Goal: Task Accomplishment & Management: Complete application form

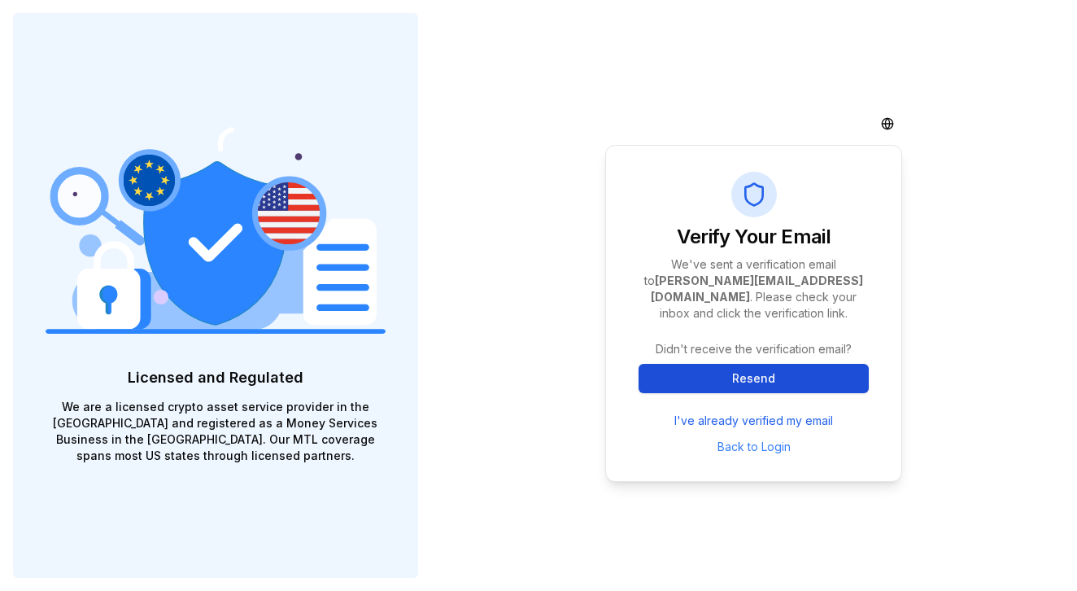
click at [695, 366] on button "Resend" at bounding box center [754, 378] width 230 height 29
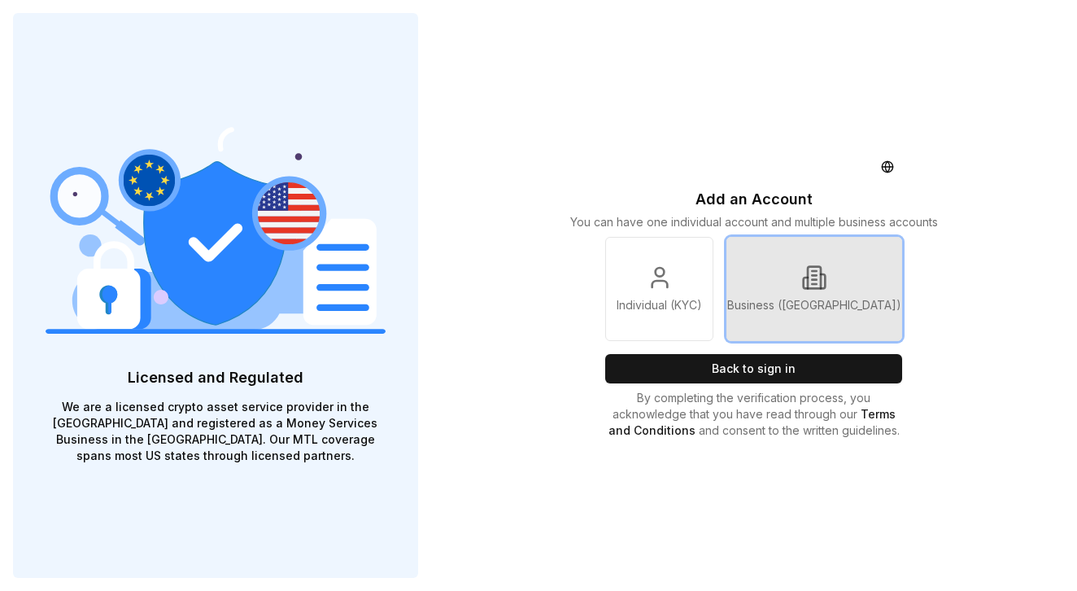
click at [825, 282] on icon at bounding box center [823, 281] width 4 height 14
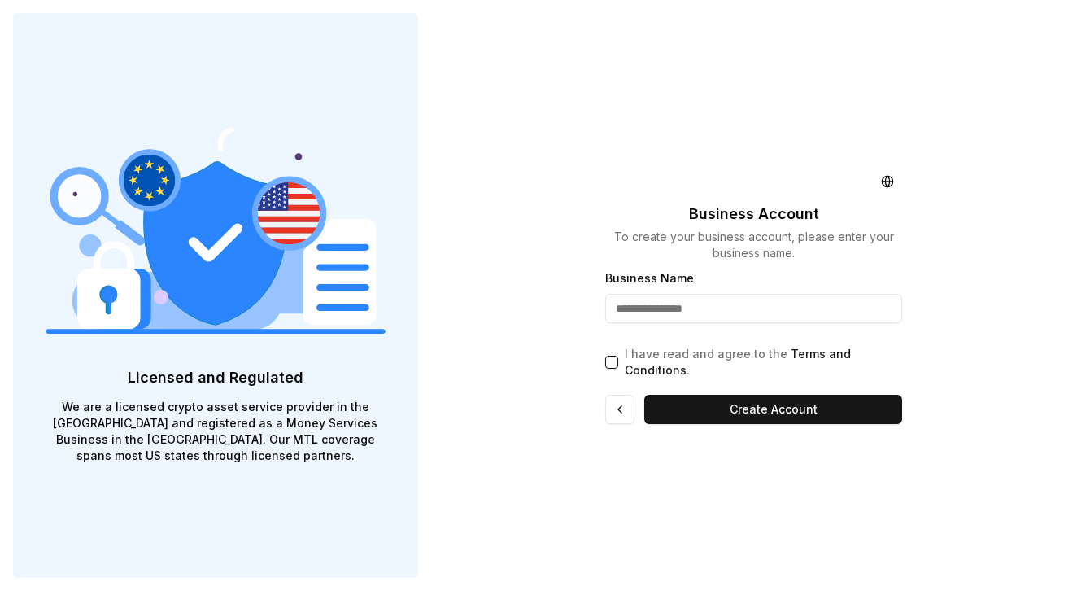
click at [733, 313] on input "Business Name" at bounding box center [753, 308] width 297 height 29
type input "**********"
click at [613, 360] on button "I have read and agree to the Terms and Conditions ." at bounding box center [611, 362] width 13 height 13
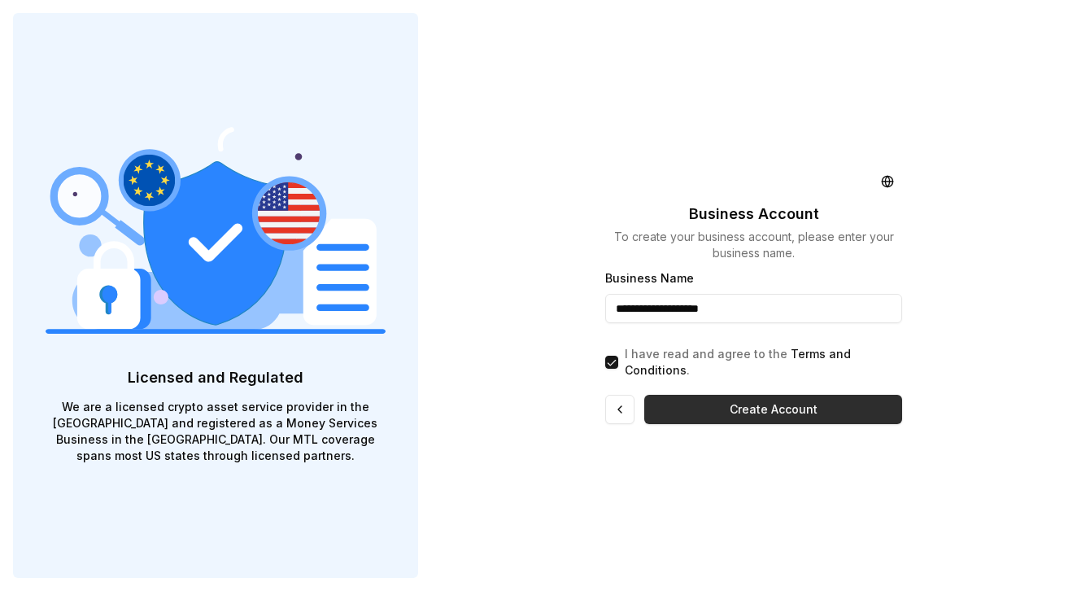
click at [705, 399] on button "Create Account" at bounding box center [773, 409] width 258 height 29
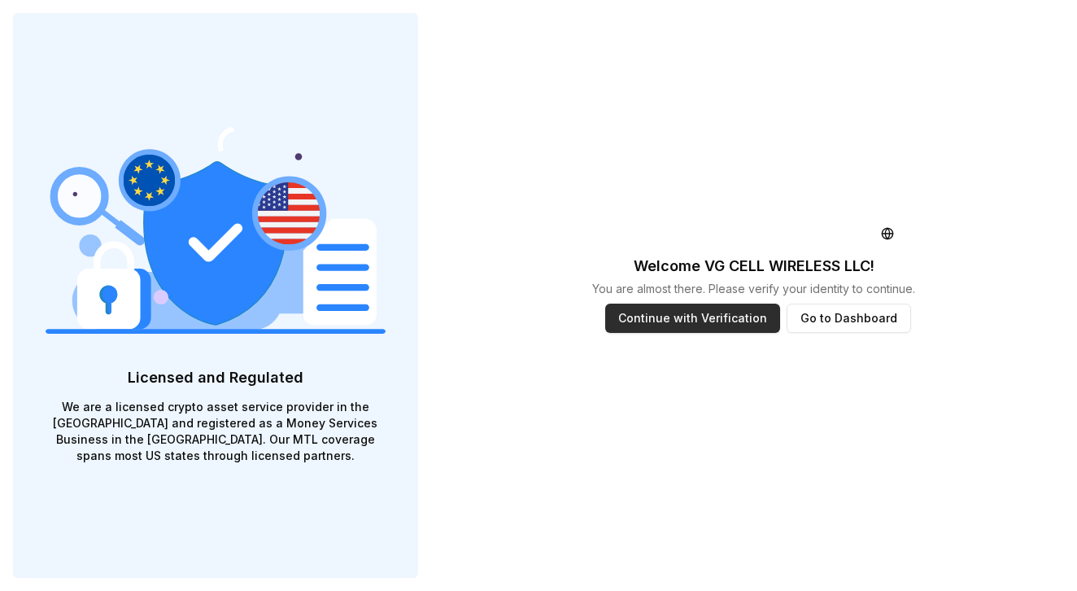
click at [691, 321] on button "Continue with Verification" at bounding box center [692, 318] width 175 height 29
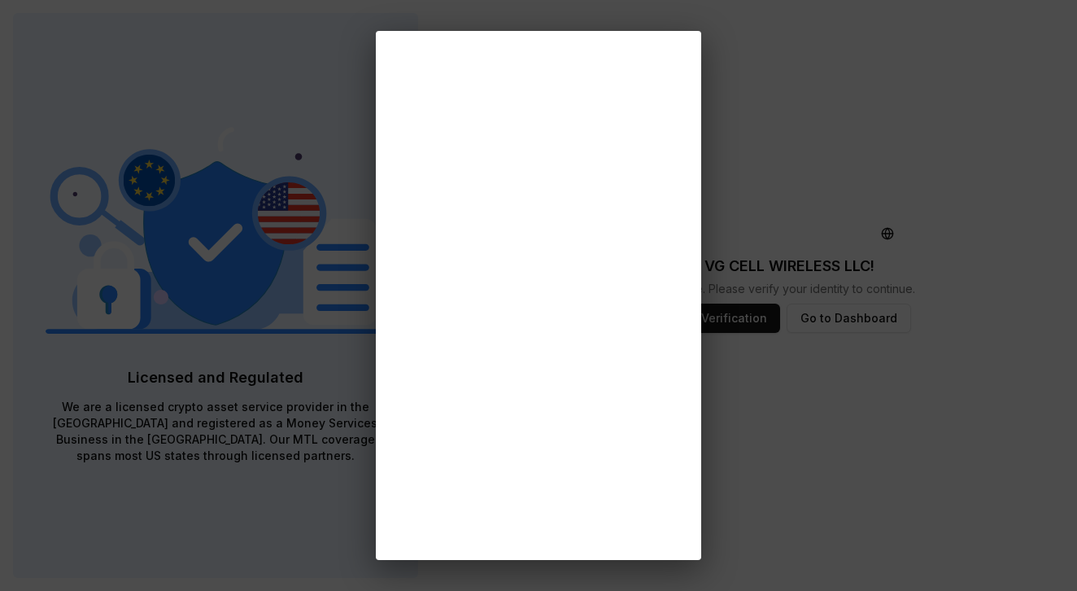
click at [883, 450] on div at bounding box center [538, 295] width 1077 height 591
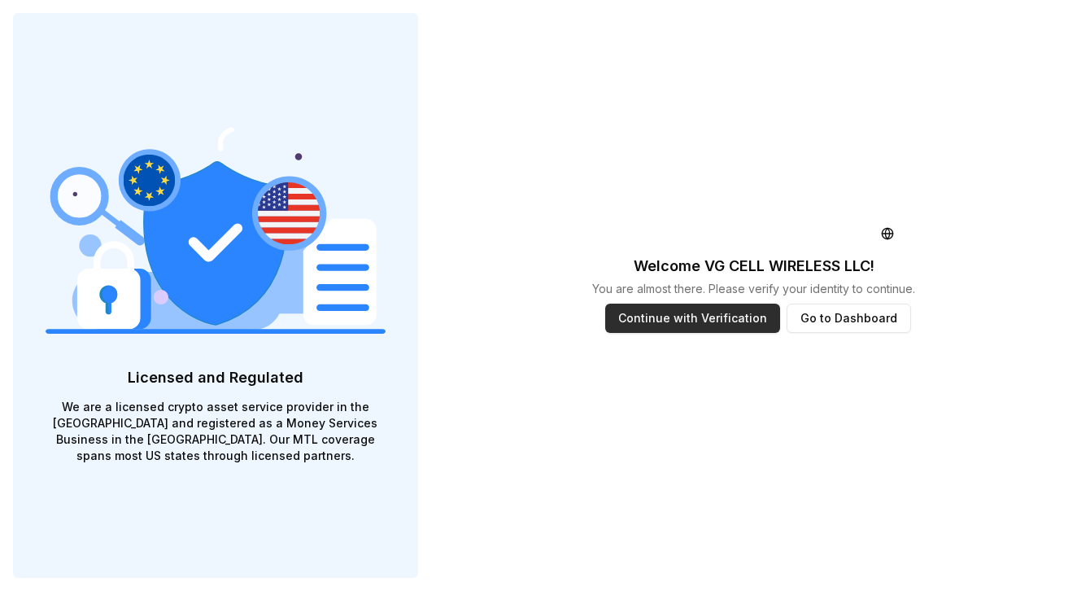
click at [689, 321] on button "Continue with Verification" at bounding box center [692, 318] width 175 height 29
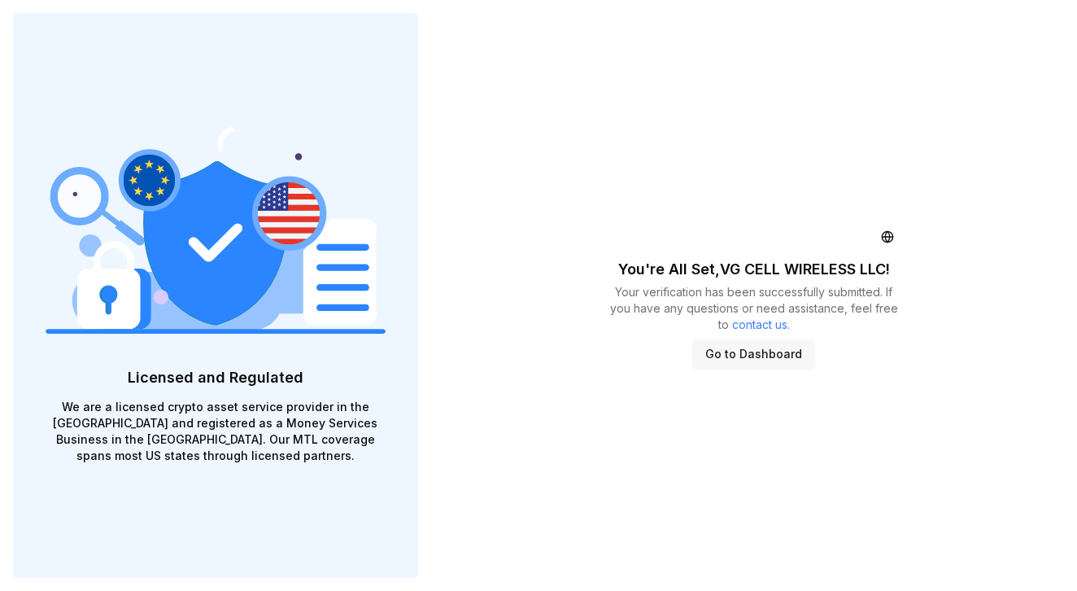
click at [749, 356] on button "Go to Dashboard" at bounding box center [753, 353] width 123 height 29
click at [778, 354] on button "Go to Dashboard" at bounding box center [753, 353] width 123 height 29
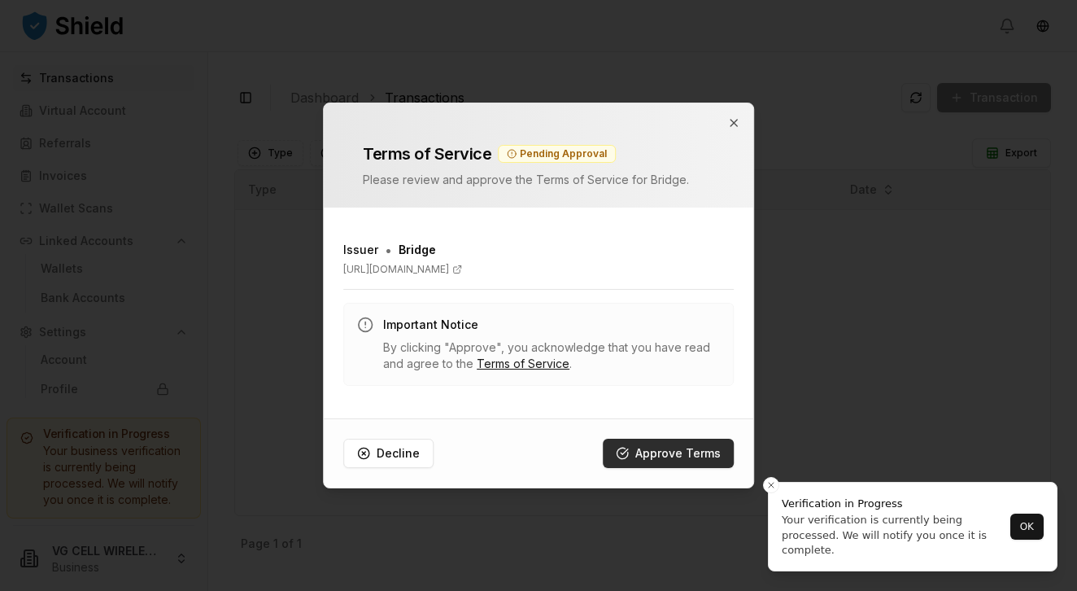
click at [650, 450] on button "Approve Terms" at bounding box center [668, 453] width 131 height 29
